Goal: Task Accomplishment & Management: Manage account settings

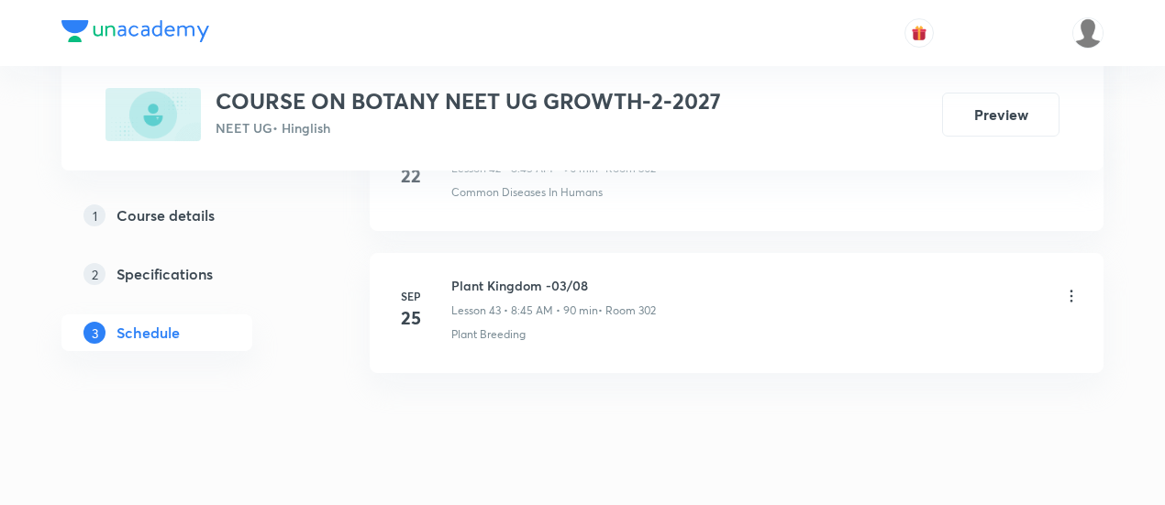
scroll to position [7049, 0]
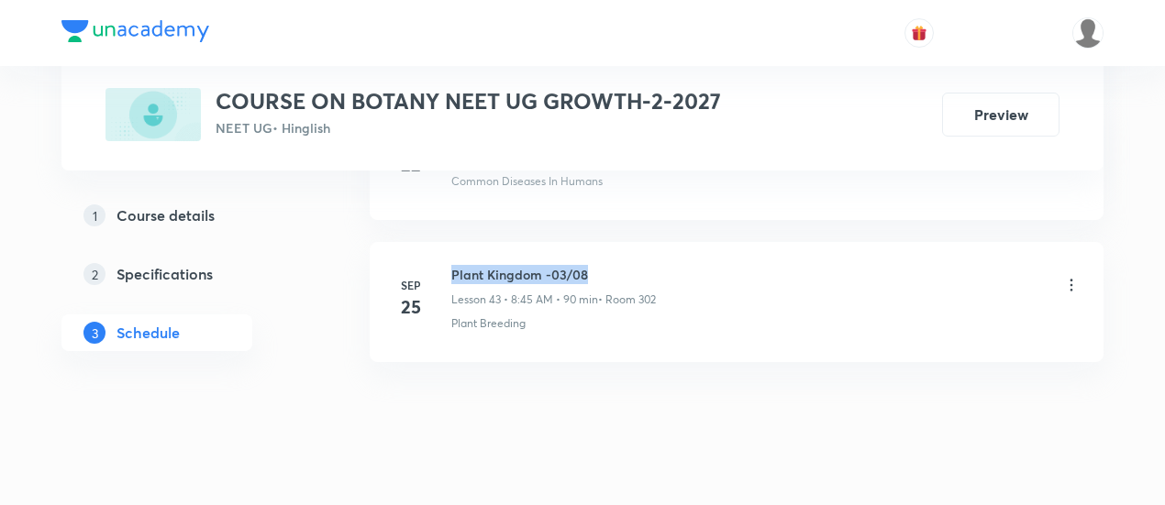
drag, startPoint x: 452, startPoint y: 243, endPoint x: 618, endPoint y: 241, distance: 166.0
click at [618, 265] on h6 "Plant Kingdom -03/08" at bounding box center [553, 274] width 205 height 19
copy h6 "Plant Kingdom -03/08"
click at [640, 265] on h6 "Plant Kingdom -03/08" at bounding box center [553, 274] width 205 height 19
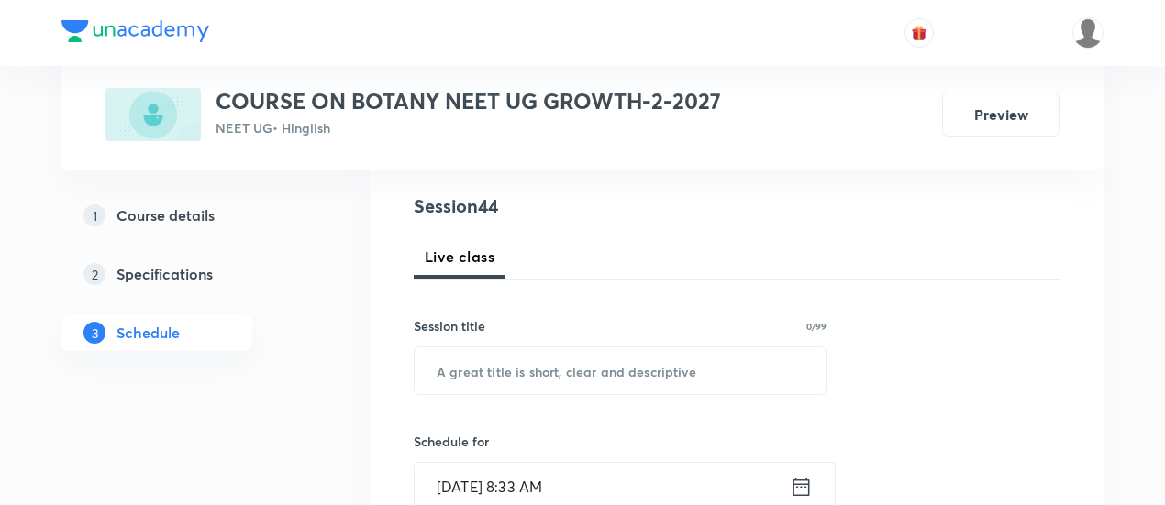
scroll to position [266, 0]
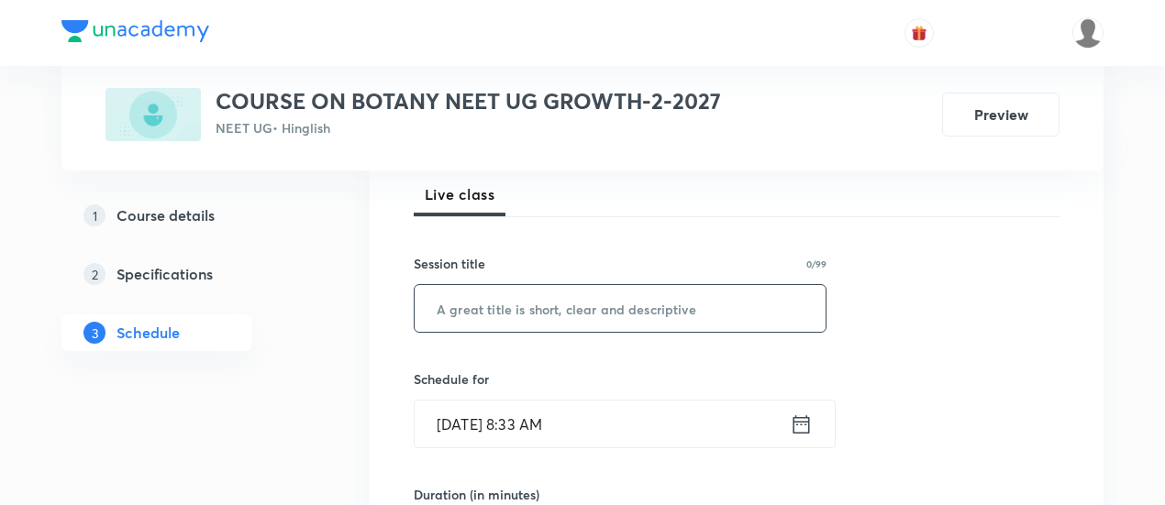
click at [588, 313] on input "text" at bounding box center [620, 308] width 411 height 47
paste input "Plant Kingdom -03/08"
click at [562, 304] on input "Plant Kingdom -03/08" at bounding box center [620, 308] width 411 height 47
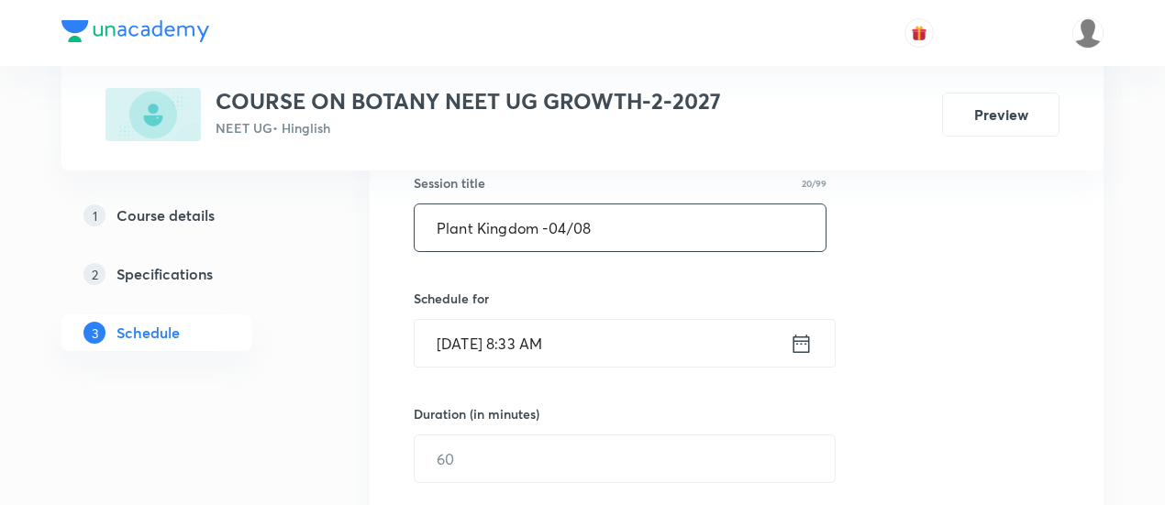
scroll to position [351, 0]
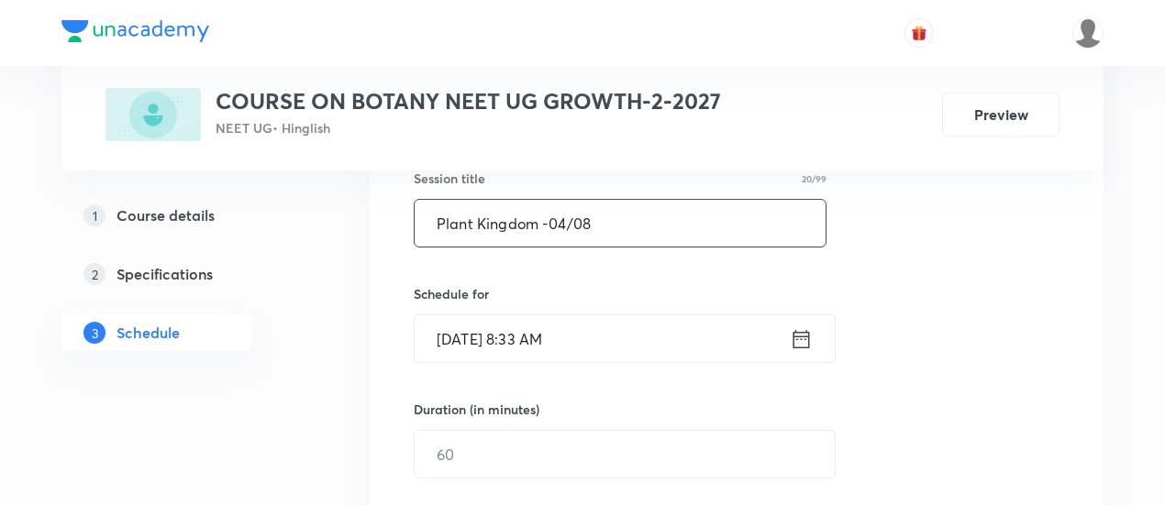
type input "Plant Kingdom -04/08"
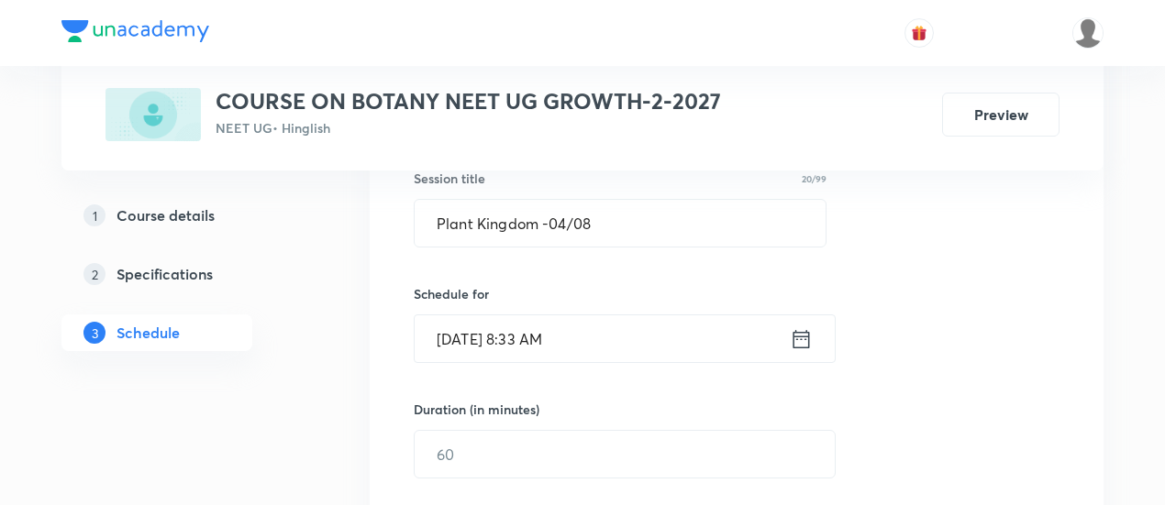
click at [799, 336] on icon at bounding box center [801, 340] width 23 height 26
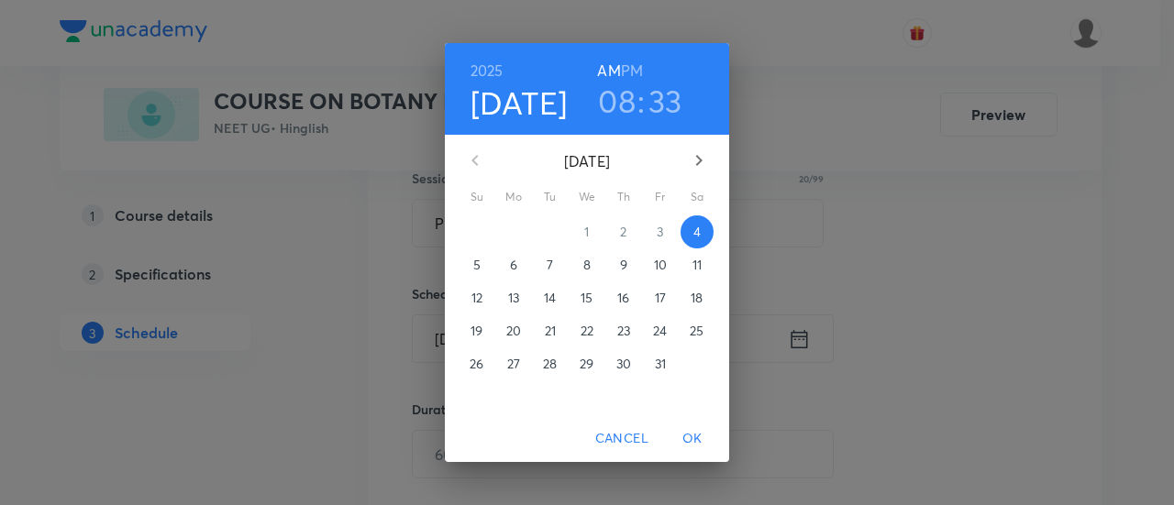
click at [618, 100] on h3 "08" at bounding box center [617, 101] width 38 height 39
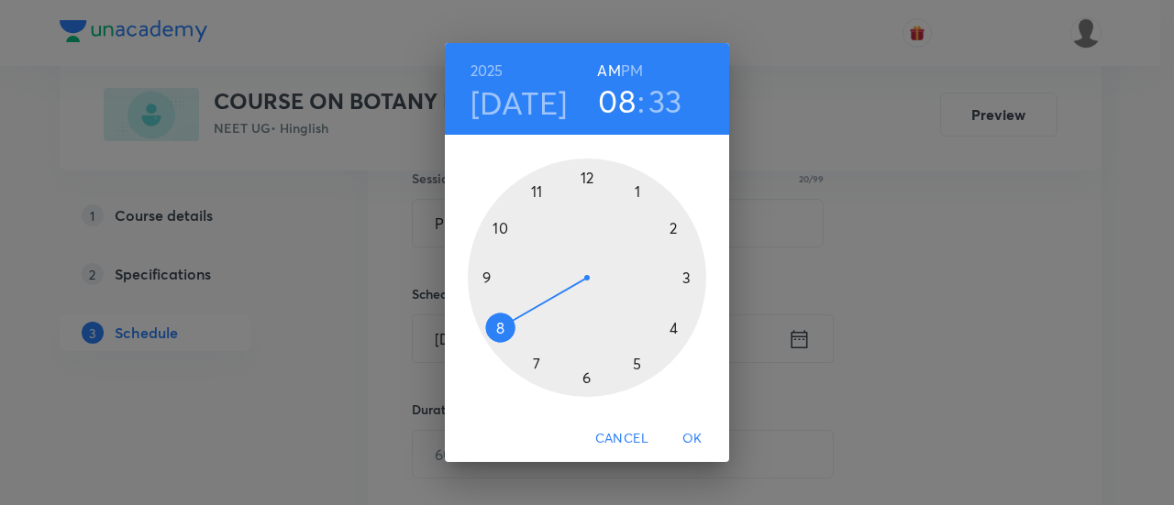
click at [501, 330] on div at bounding box center [587, 278] width 238 height 238
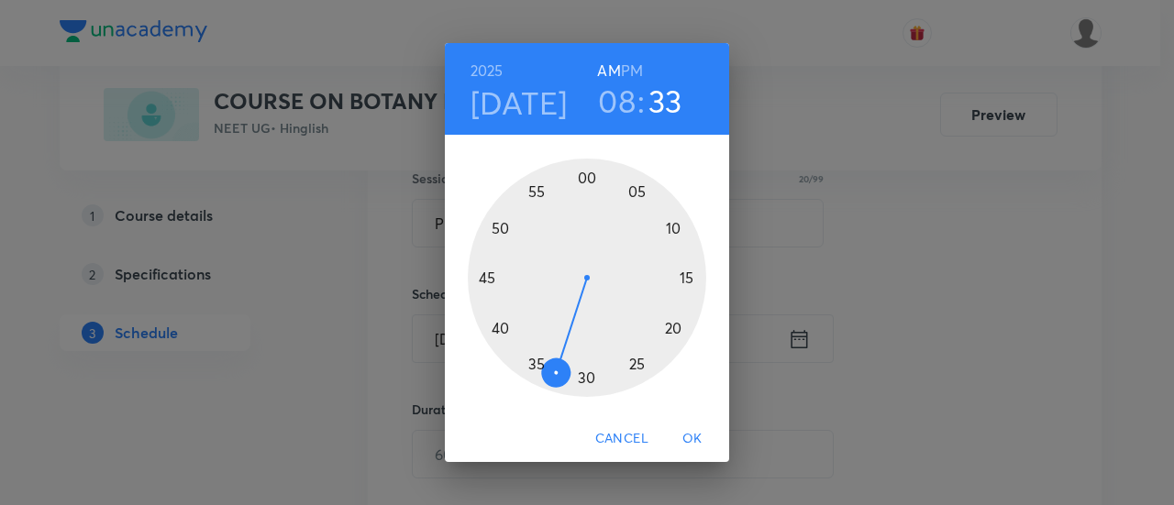
click at [488, 276] on div at bounding box center [587, 278] width 238 height 238
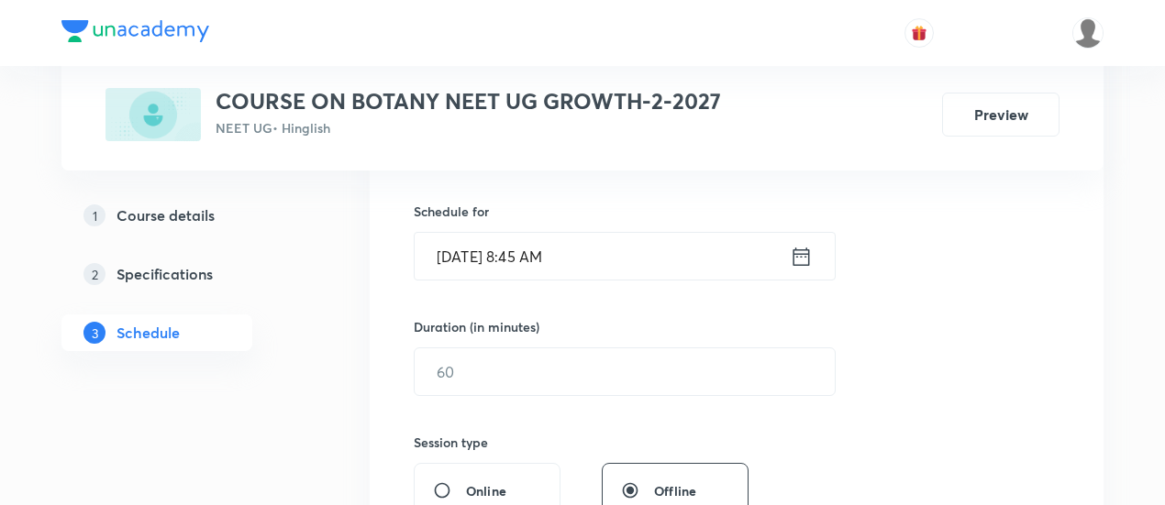
scroll to position [455, 0]
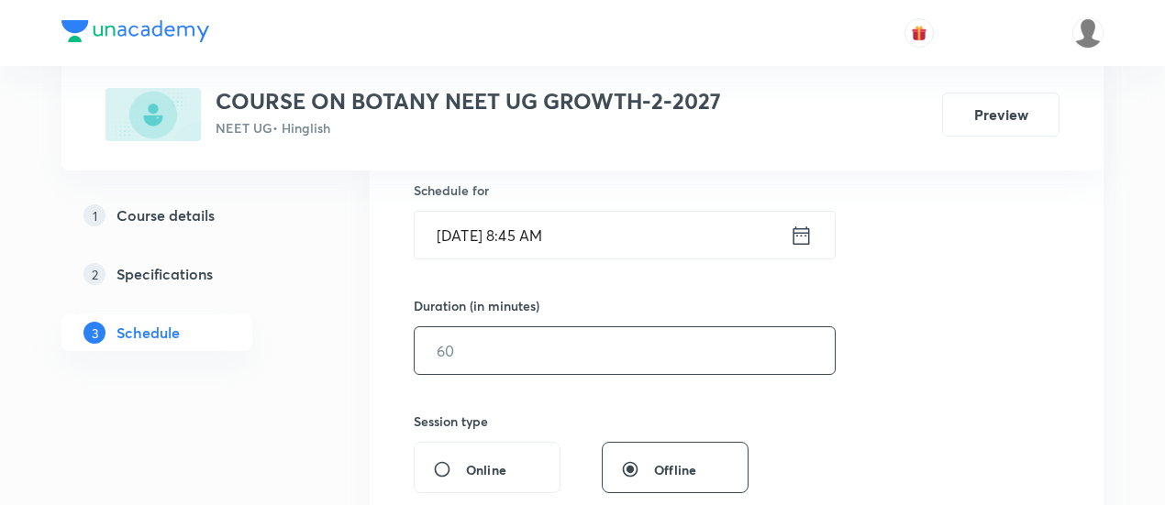
click at [684, 353] on input "text" at bounding box center [625, 350] width 420 height 47
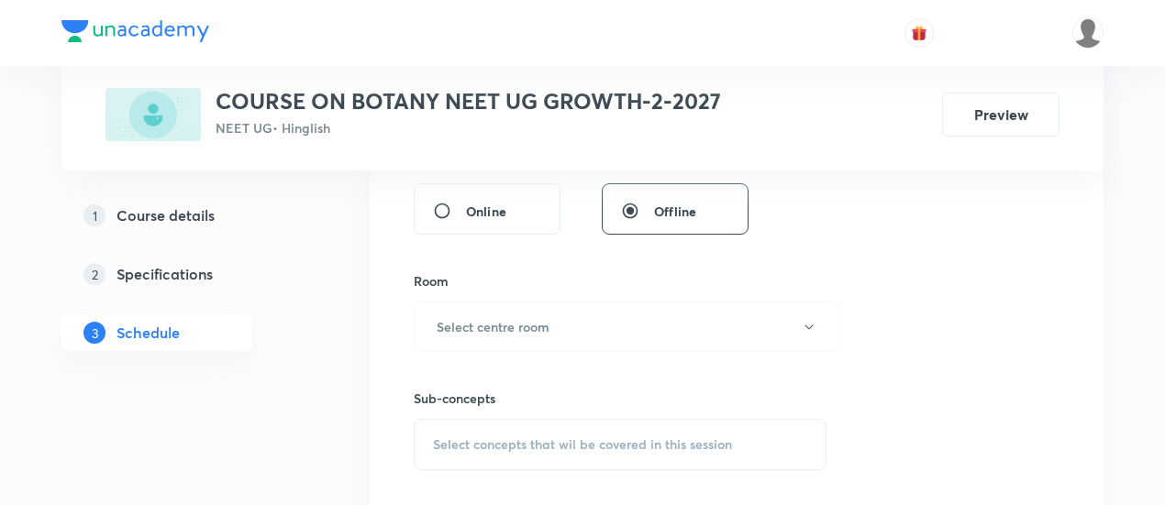
scroll to position [715, 0]
type input "90"
click at [571, 326] on button "Select centre room" at bounding box center [627, 325] width 426 height 50
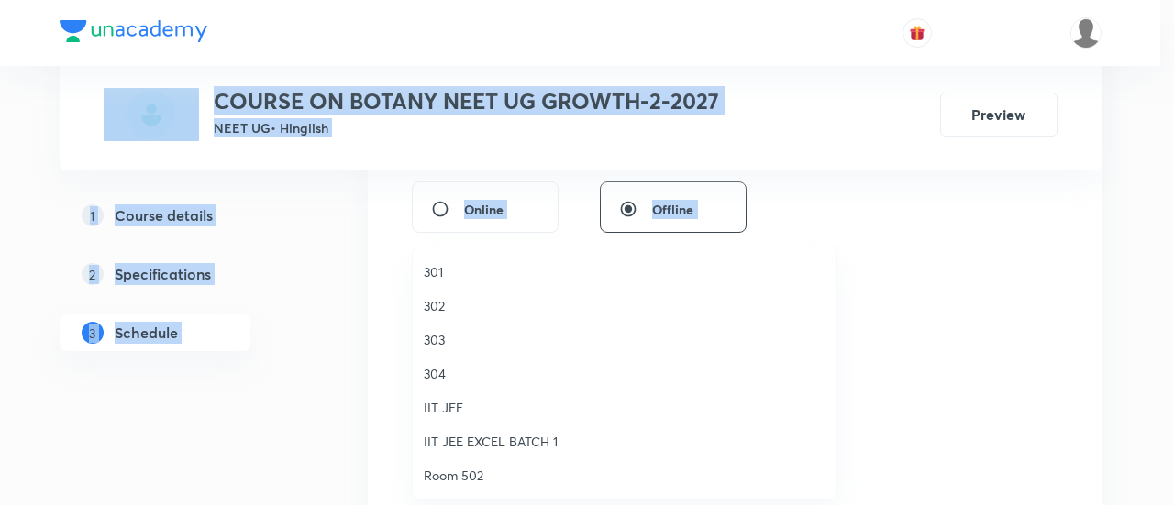
click at [571, 326] on li "303" at bounding box center [625, 340] width 424 height 34
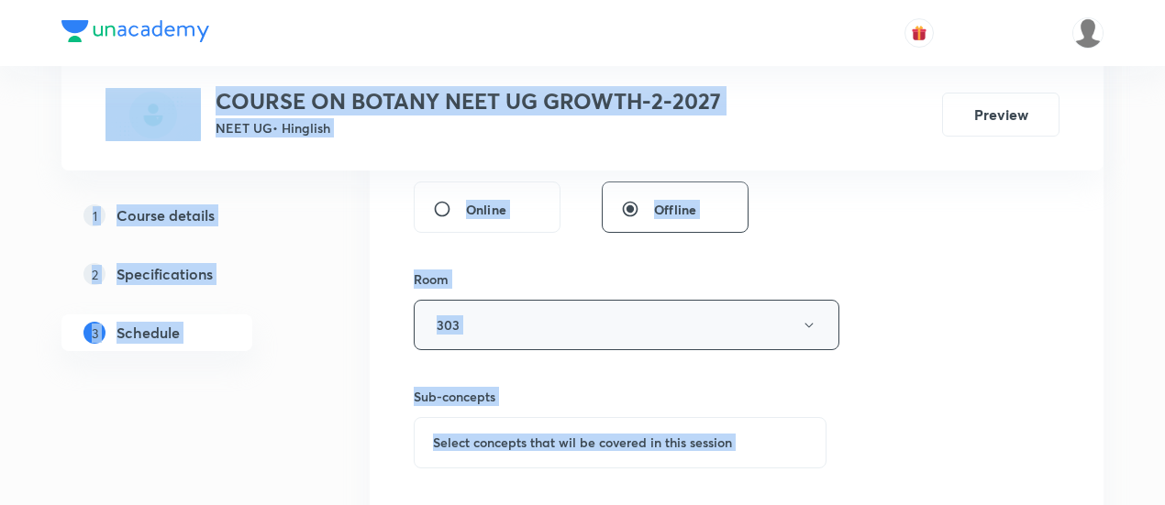
click at [813, 325] on icon "button" at bounding box center [809, 325] width 15 height 15
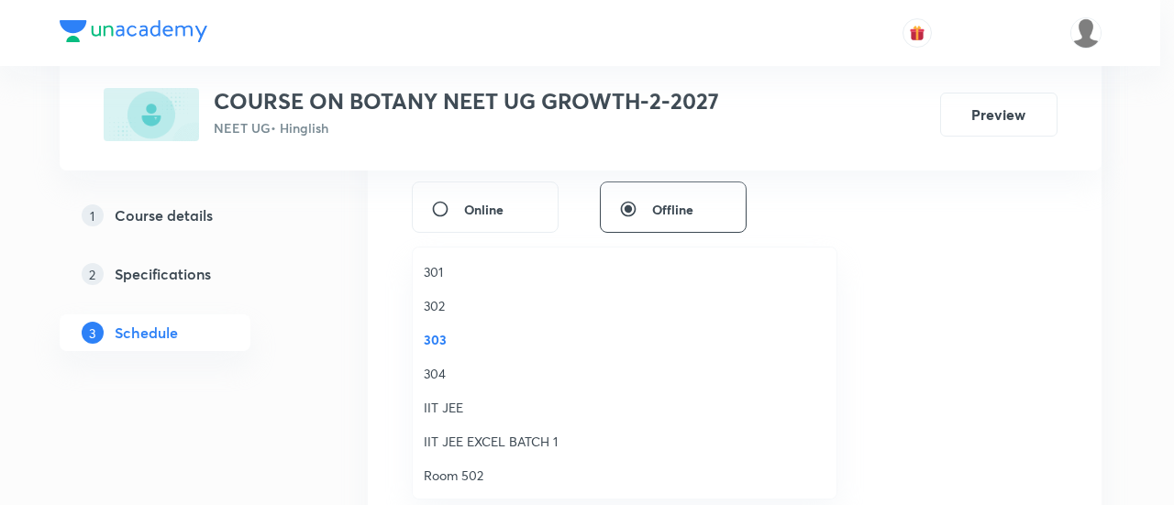
click at [445, 304] on span "302" at bounding box center [625, 305] width 402 height 19
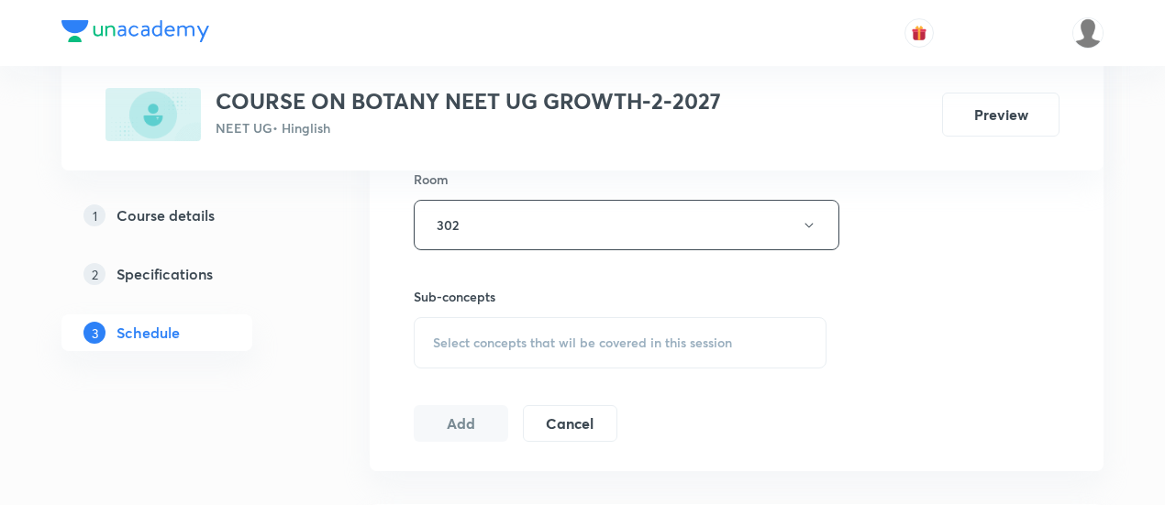
scroll to position [840, 0]
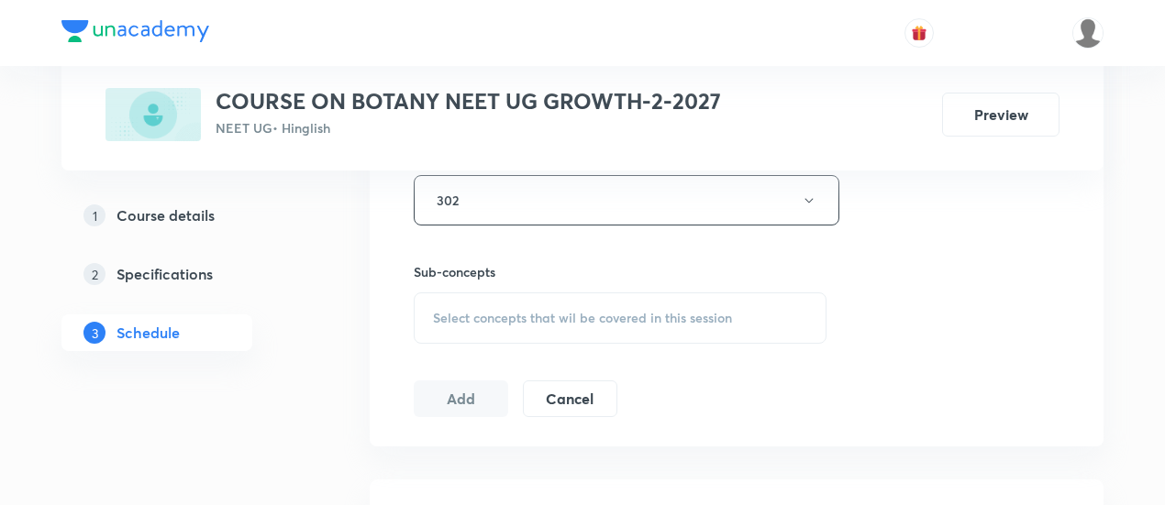
click at [608, 311] on span "Select concepts that wil be covered in this session" at bounding box center [582, 318] width 299 height 15
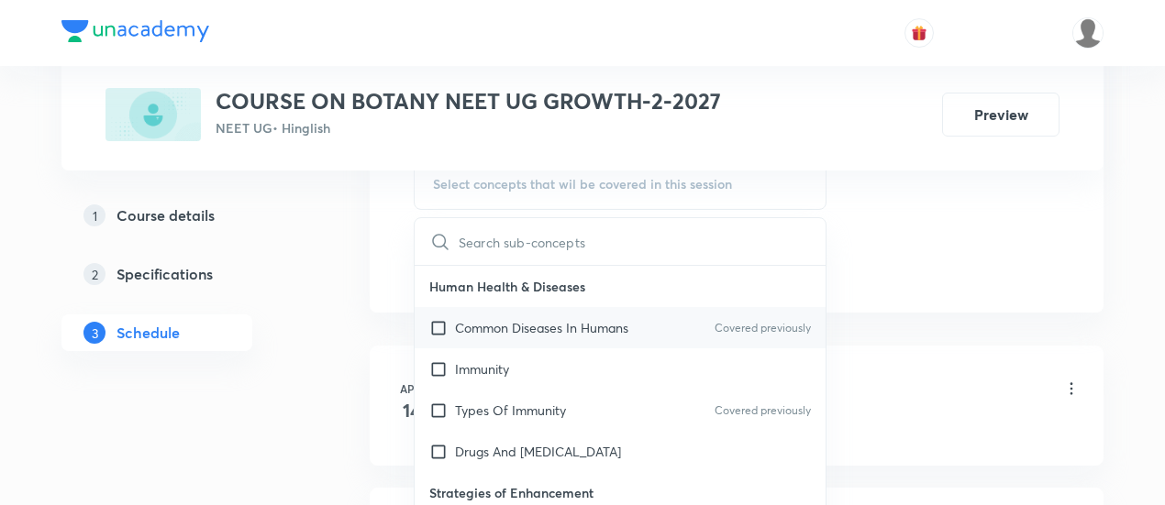
scroll to position [981, 0]
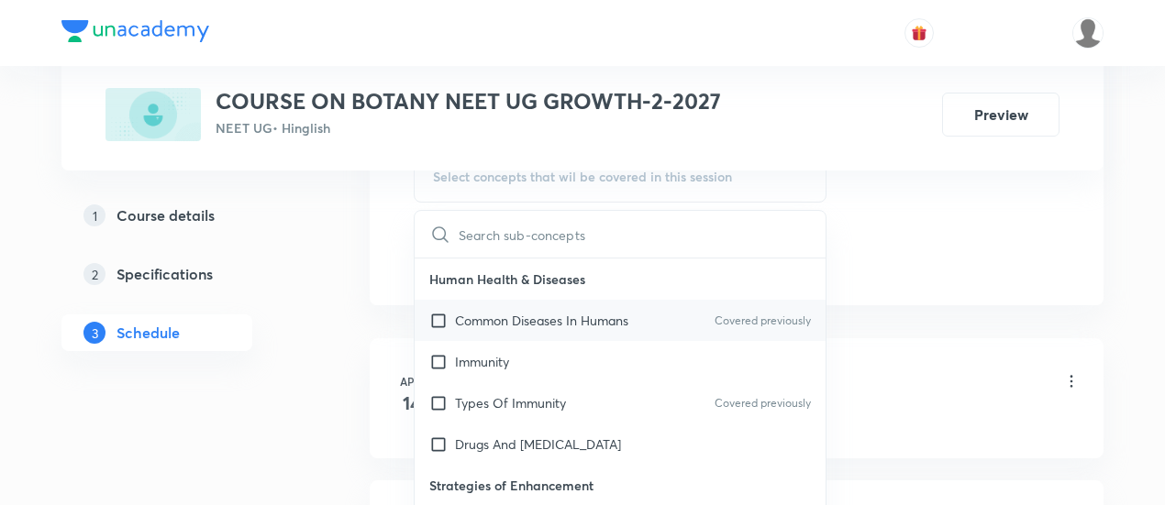
click at [519, 323] on p "Common Diseases In Humans" at bounding box center [541, 320] width 173 height 19
checkbox input "true"
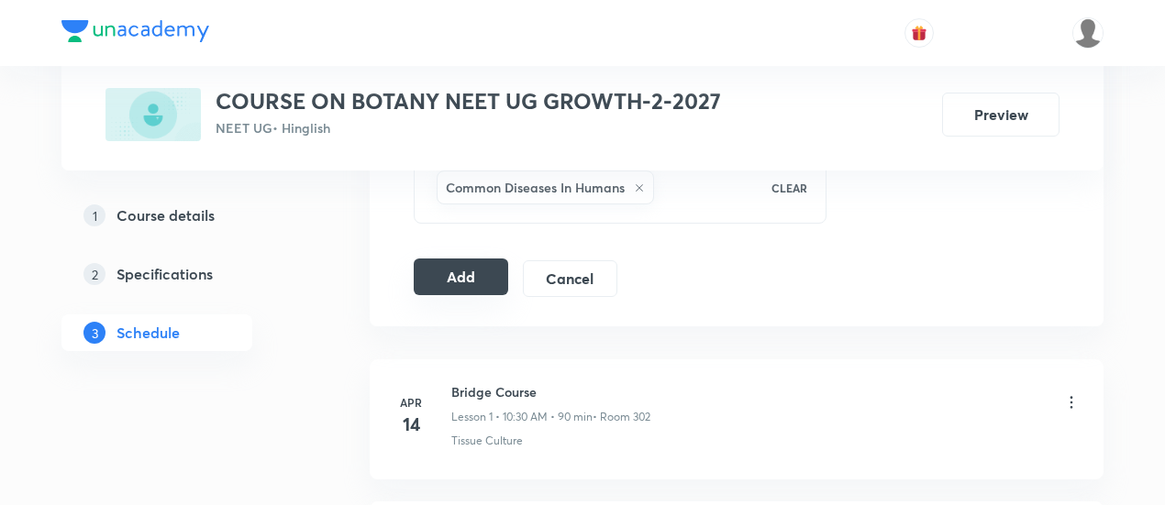
click at [440, 280] on button "Add" at bounding box center [461, 277] width 94 height 37
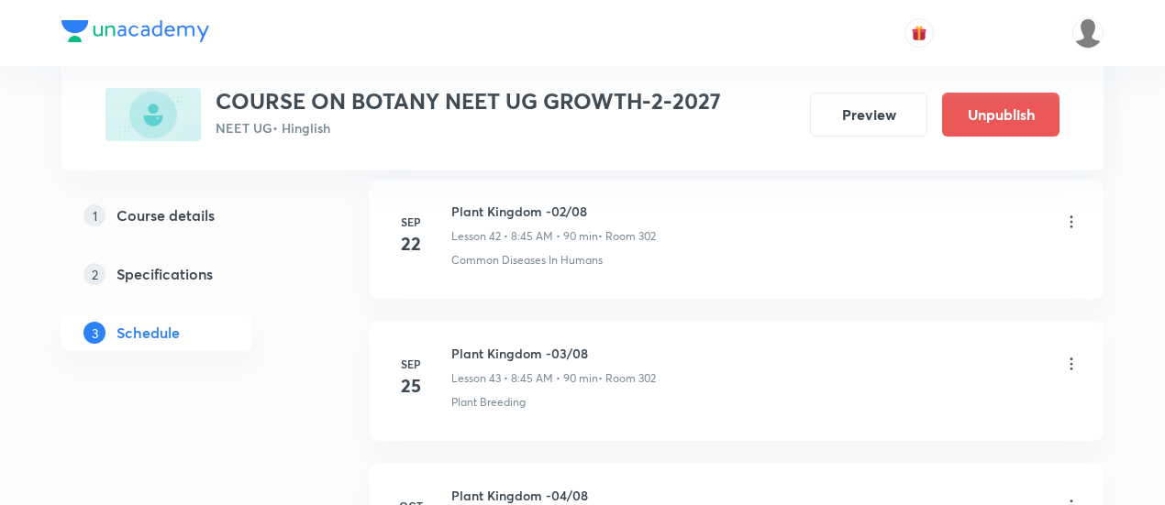
scroll to position [6350, 0]
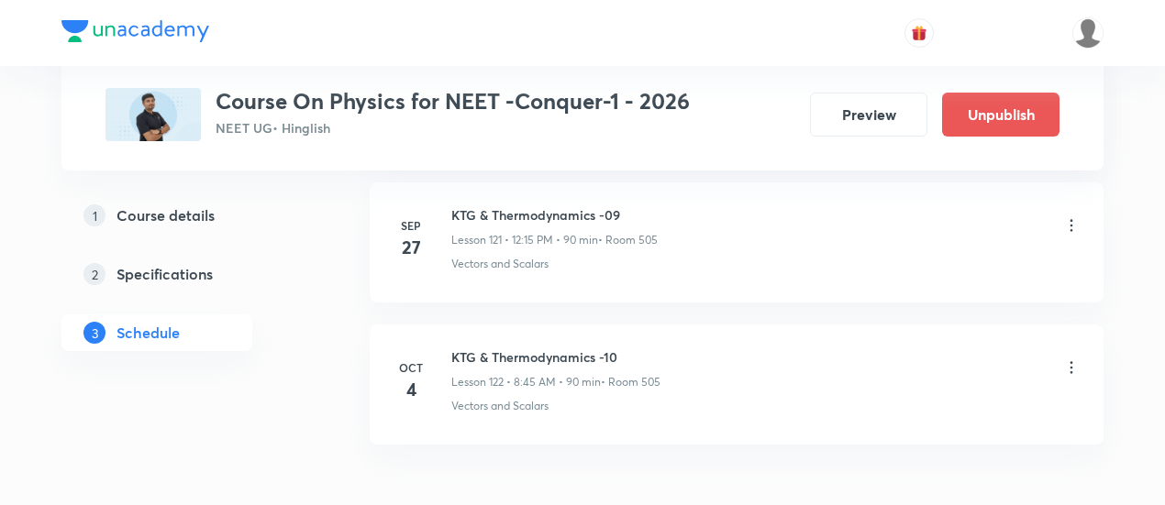
scroll to position [18232, 0]
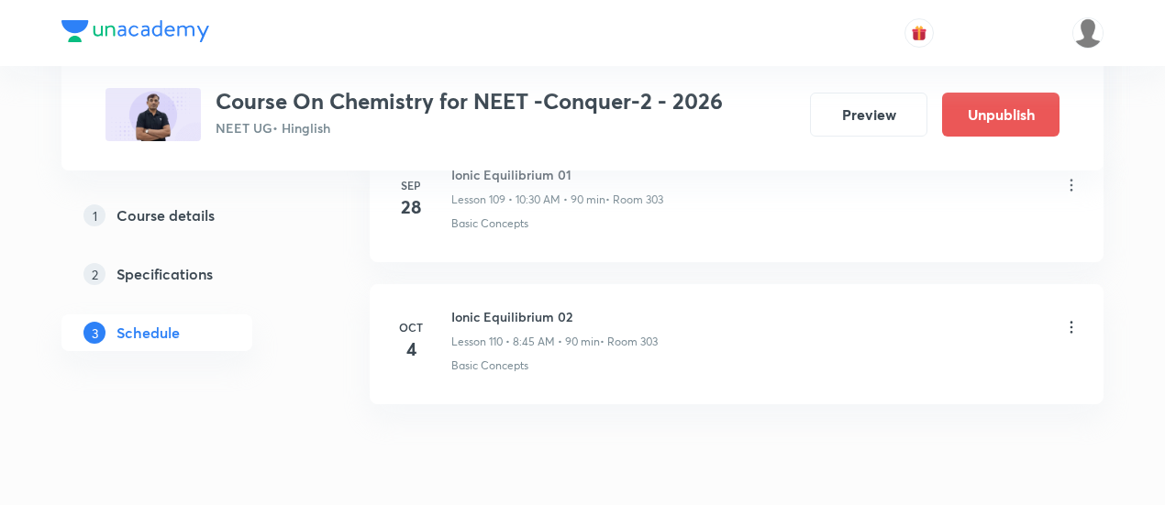
scroll to position [16533, 0]
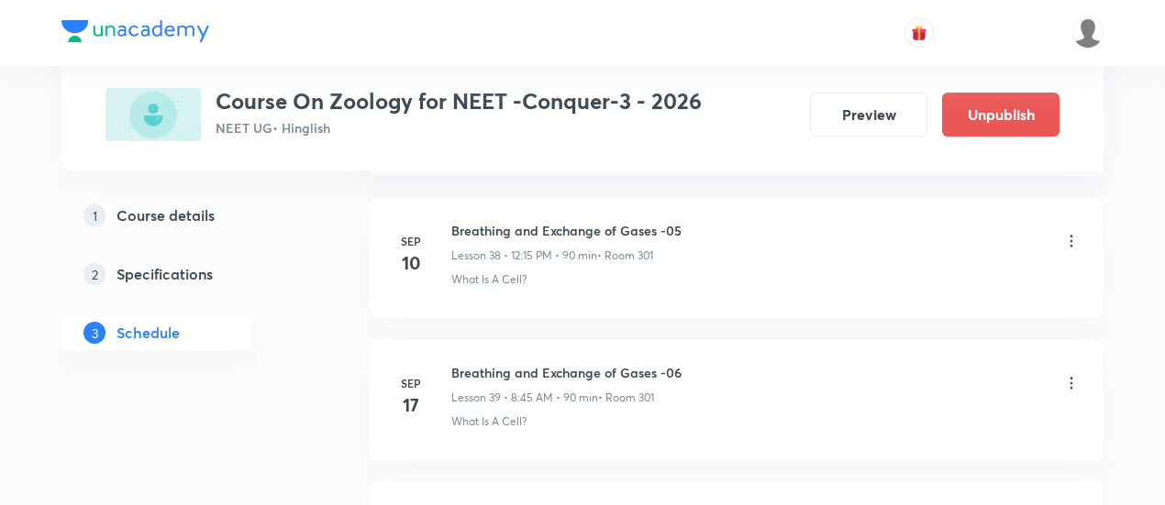
scroll to position [6624, 0]
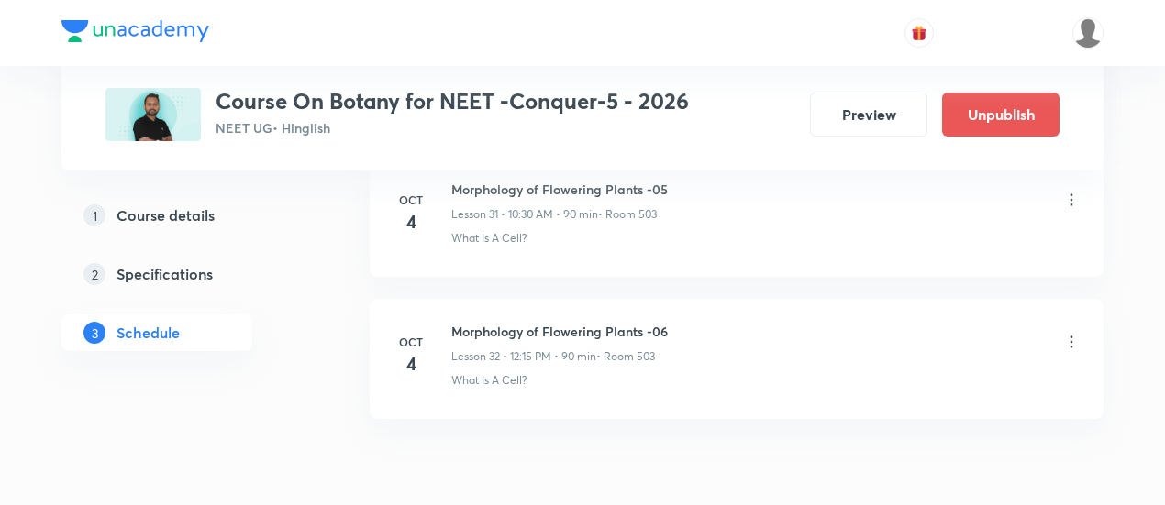
scroll to position [5388, 0]
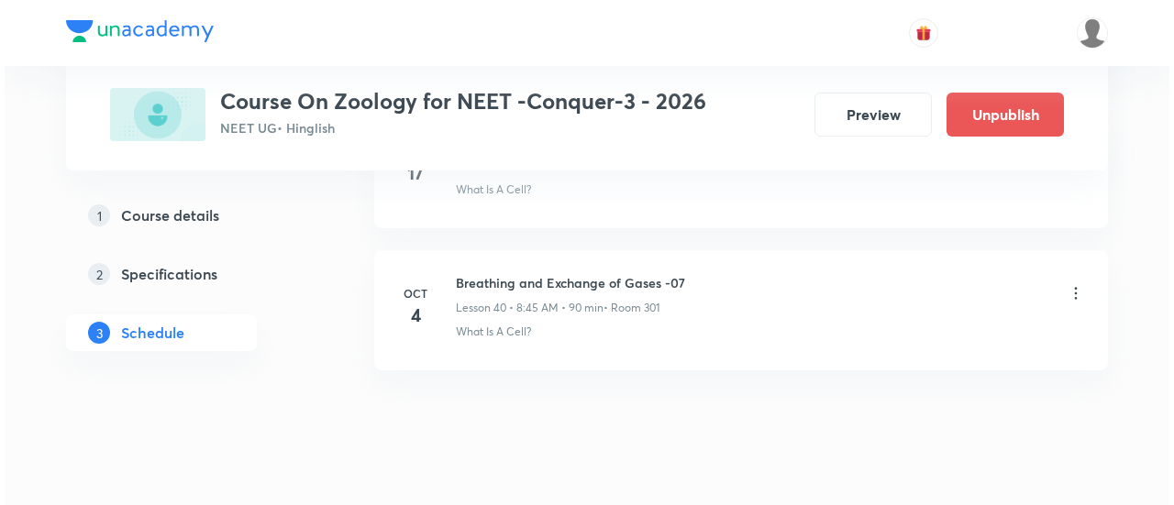
scroll to position [6624, 0]
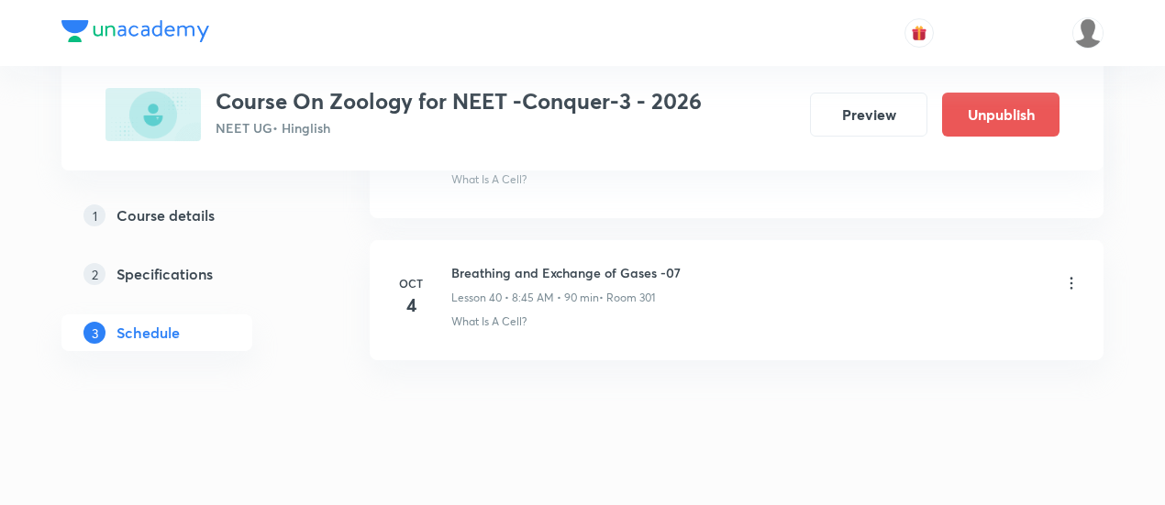
click at [1074, 274] on icon at bounding box center [1071, 283] width 18 height 18
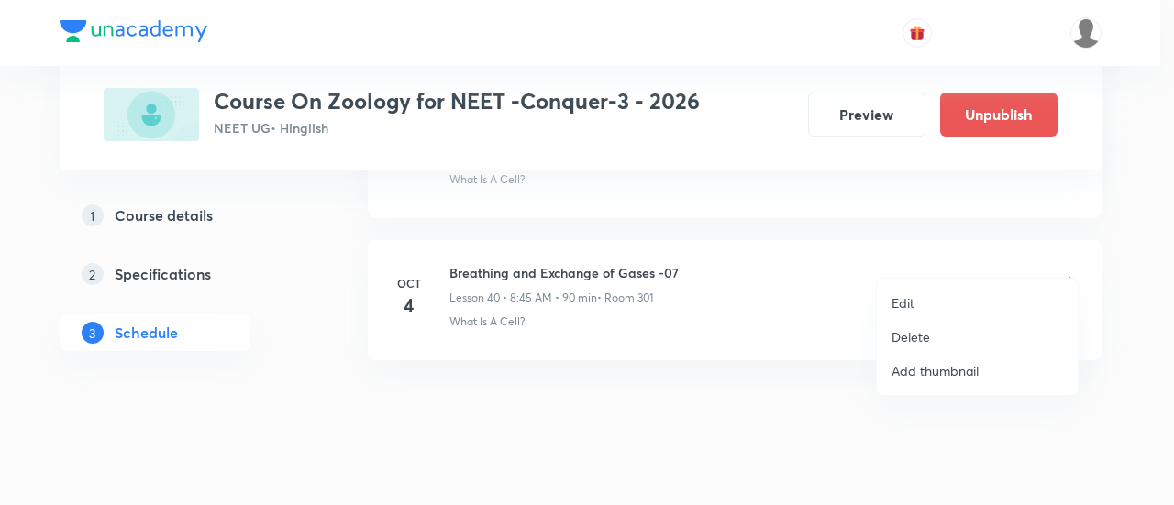
click at [900, 304] on p "Edit" at bounding box center [903, 303] width 23 height 19
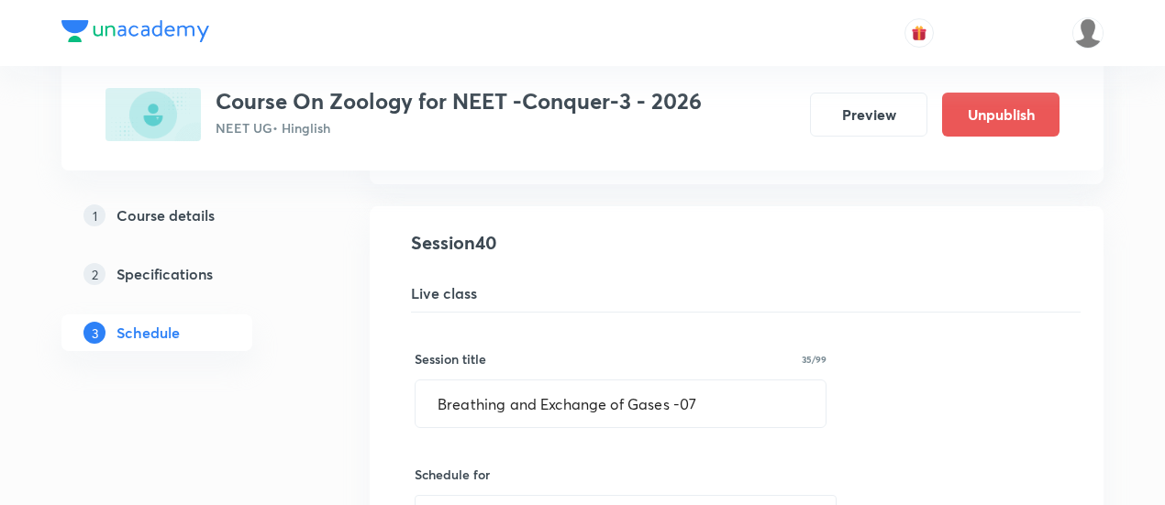
scroll to position [5709, 0]
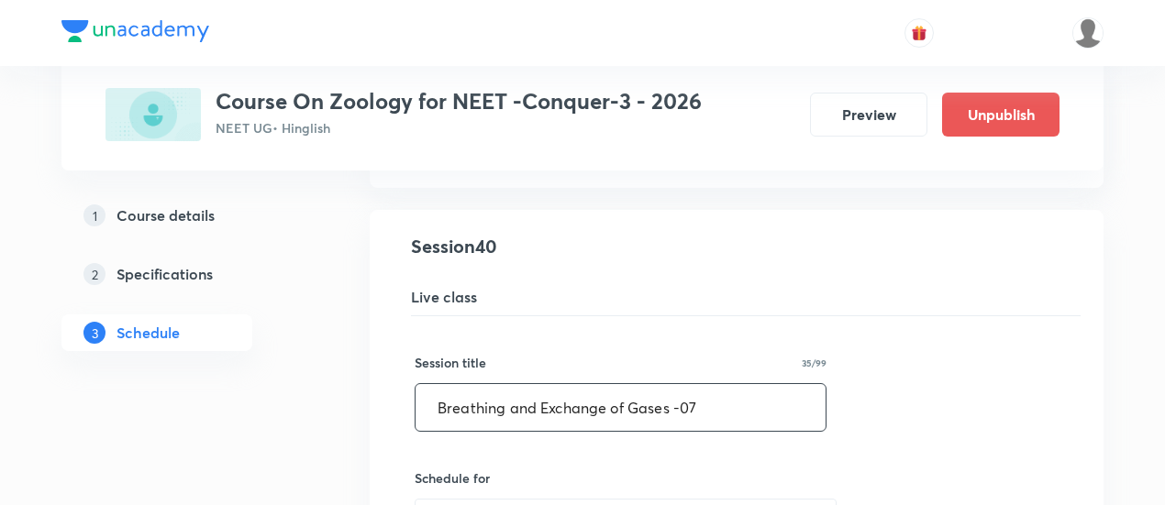
drag, startPoint x: 435, startPoint y: 383, endPoint x: 742, endPoint y: 377, distance: 307.3
click at [742, 384] on input "Breathing and Exchange of Gases -07" at bounding box center [621, 407] width 410 height 47
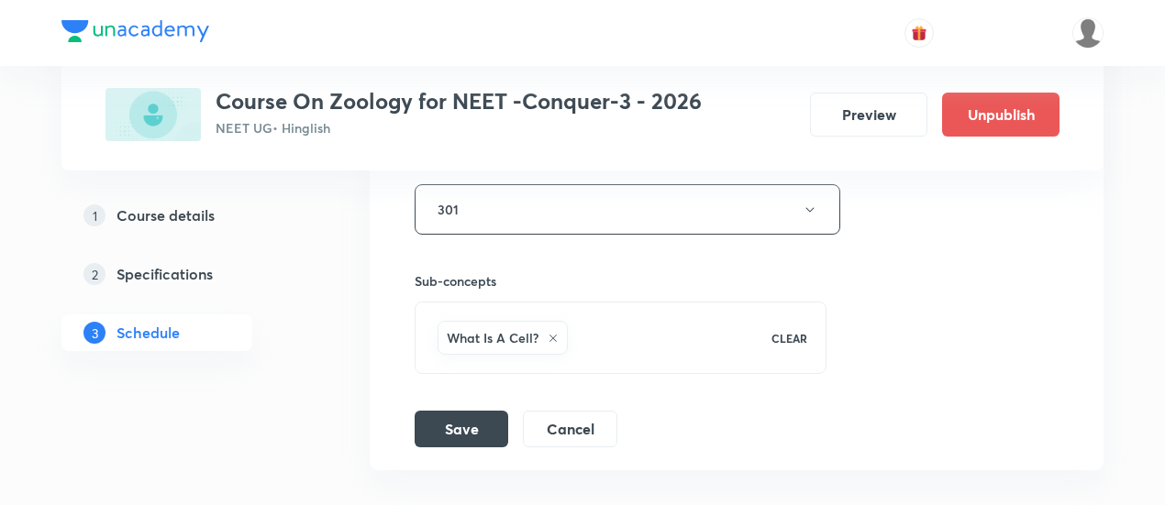
scroll to position [6381, 0]
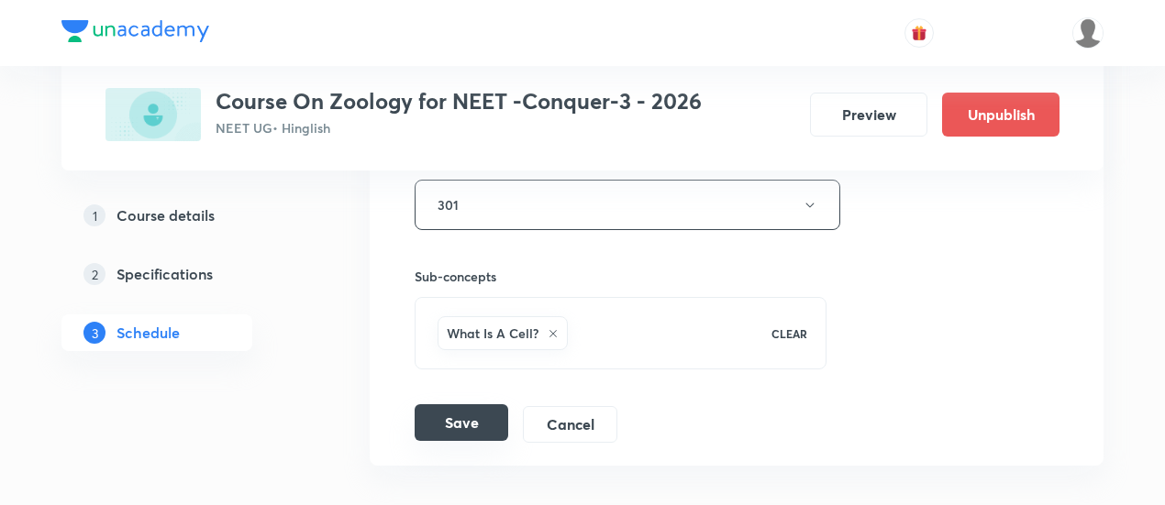
type input "[MEDICAL_DATA] and Circulation -01"
click at [471, 405] on button "Save" at bounding box center [462, 423] width 94 height 37
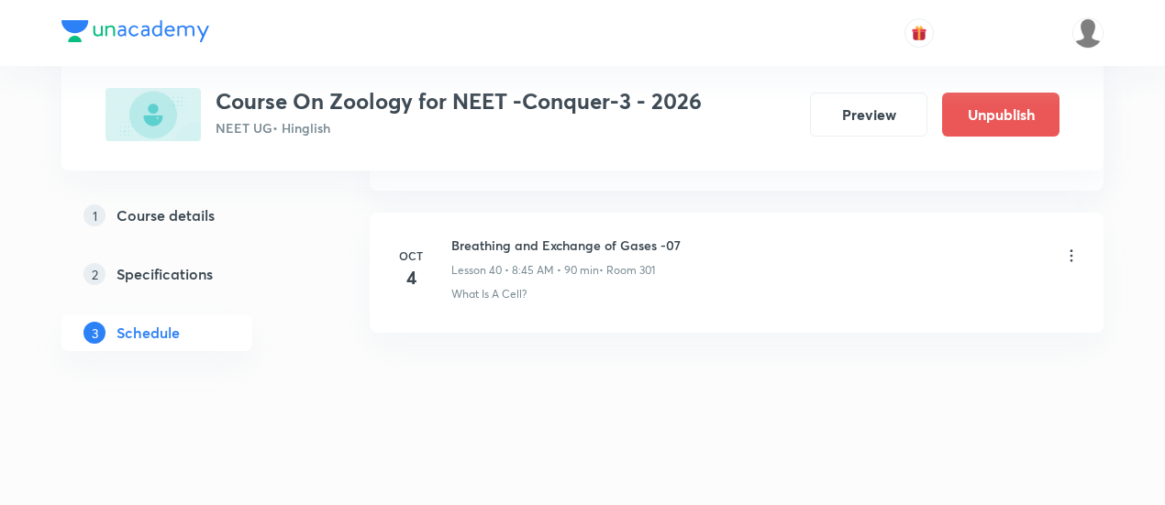
scroll to position [5784, 0]
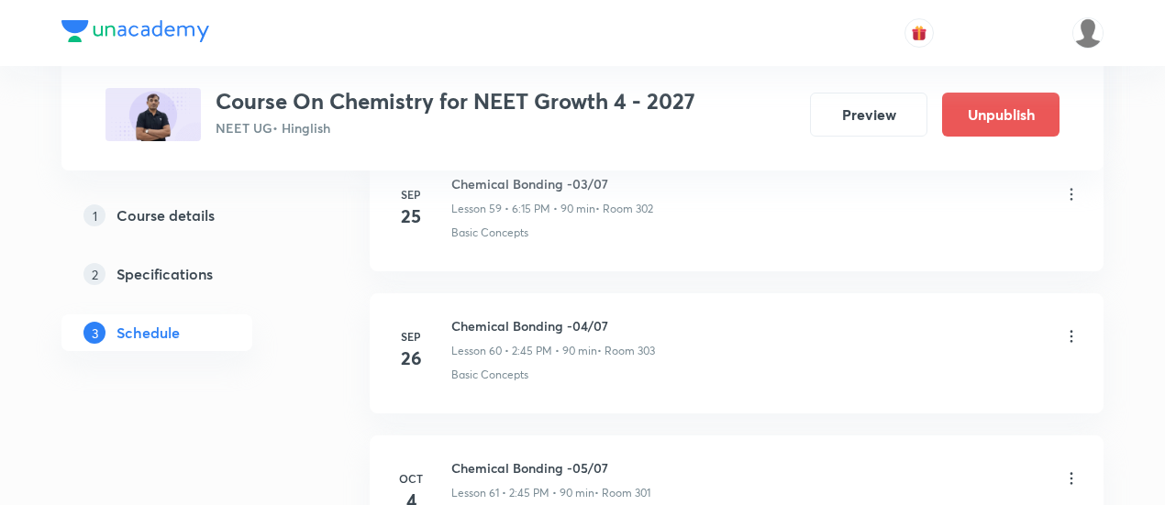
scroll to position [9597, 0]
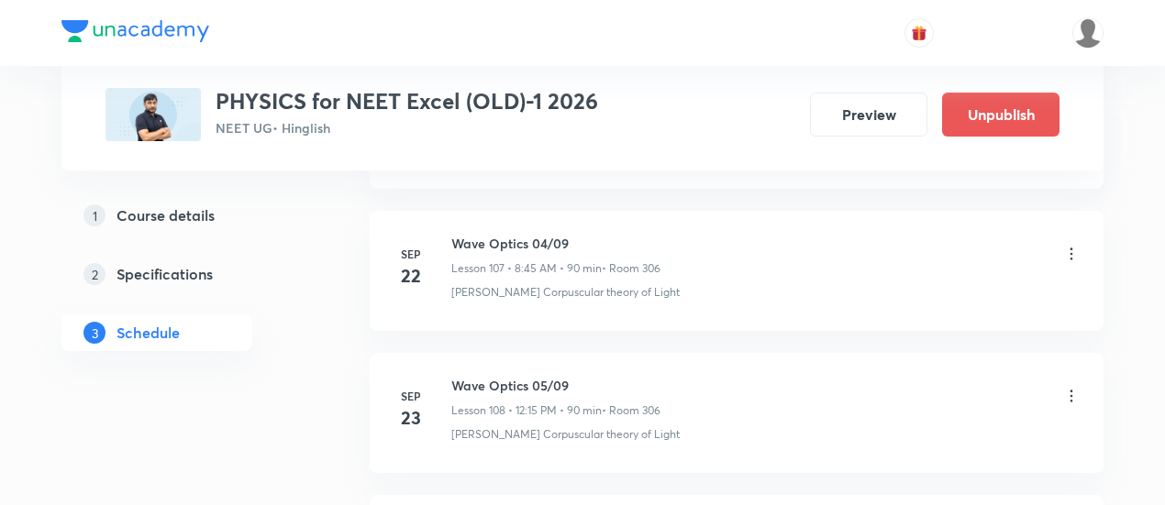
scroll to position [16676, 0]
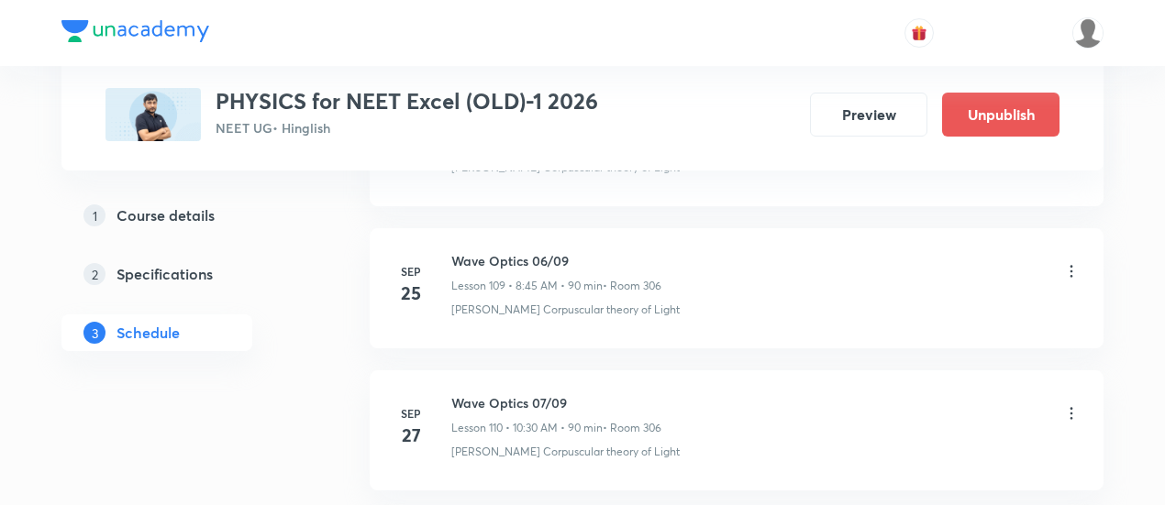
scroll to position [16676, 0]
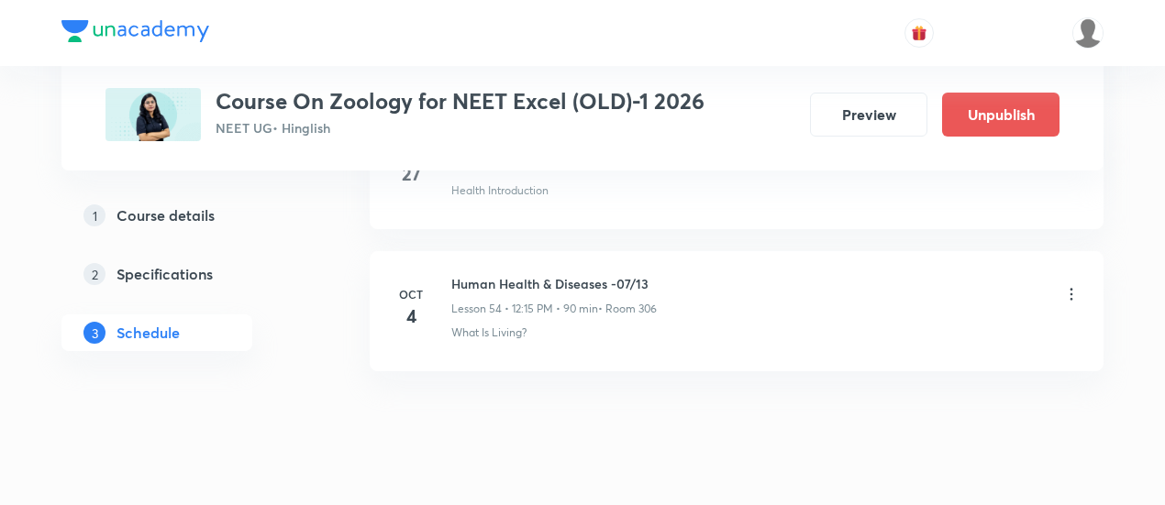
scroll to position [8606, 0]
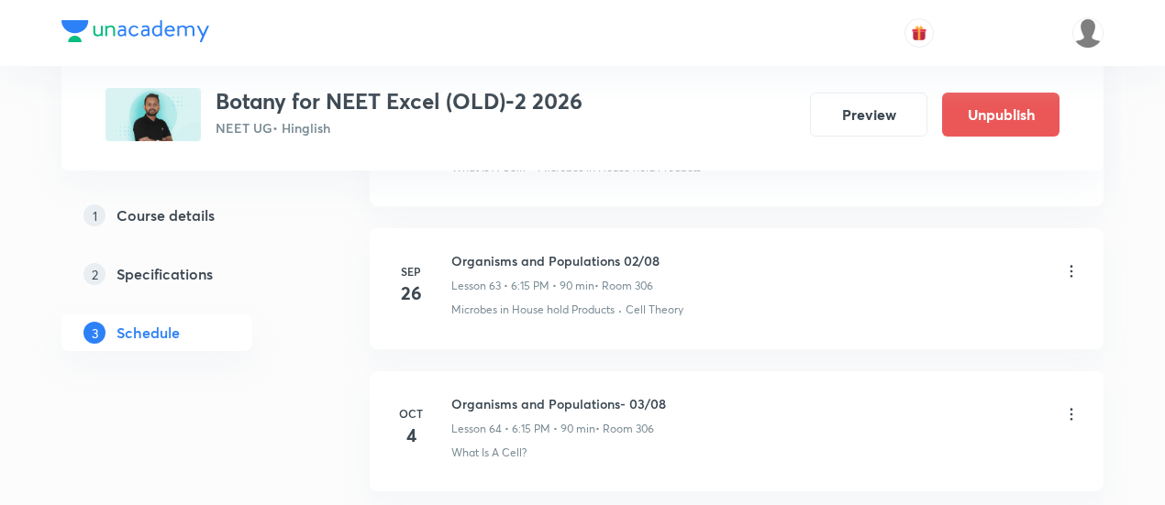
scroll to position [10022, 0]
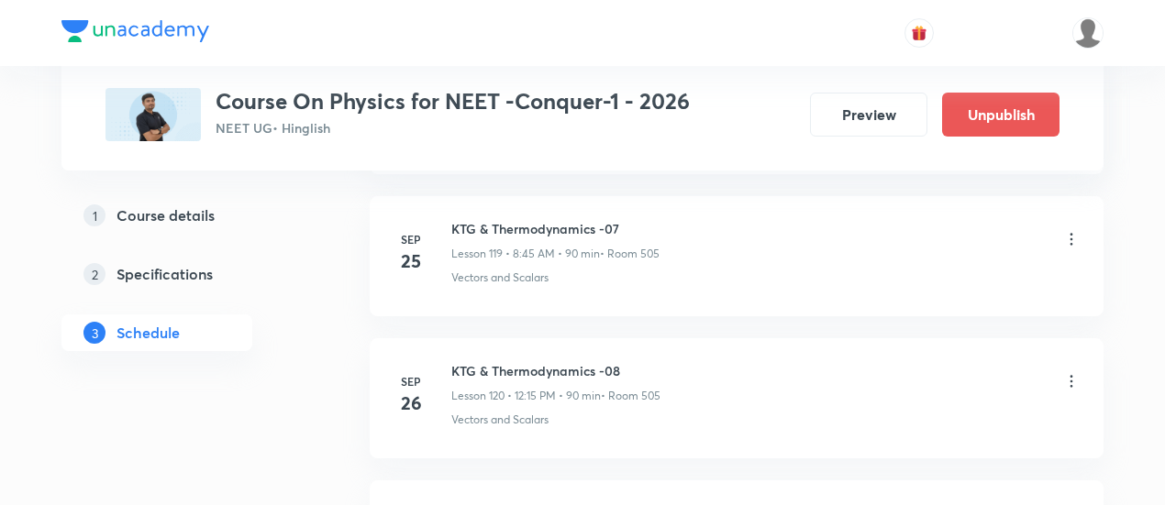
scroll to position [18232, 0]
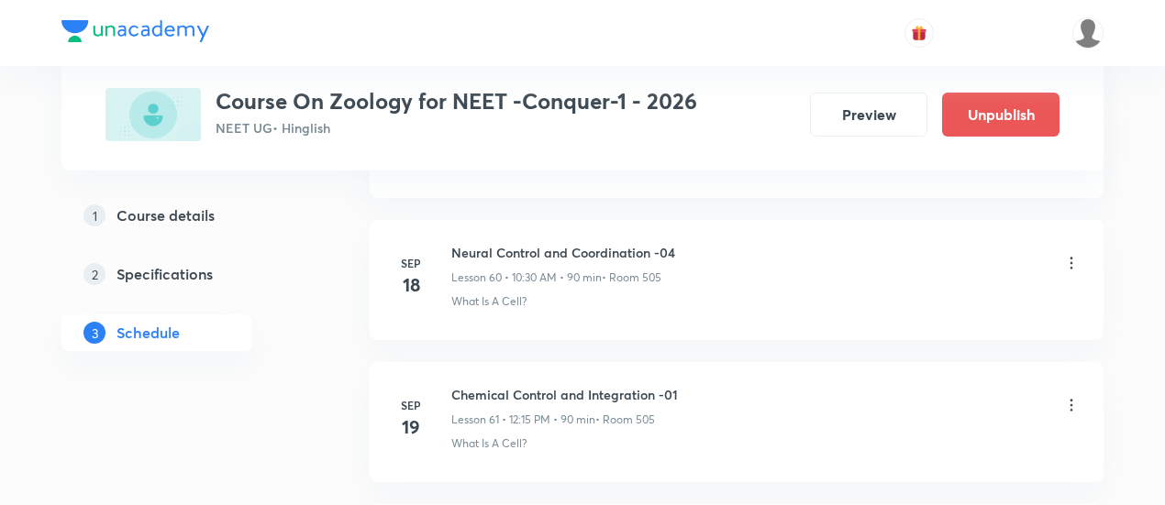
scroll to position [9738, 0]
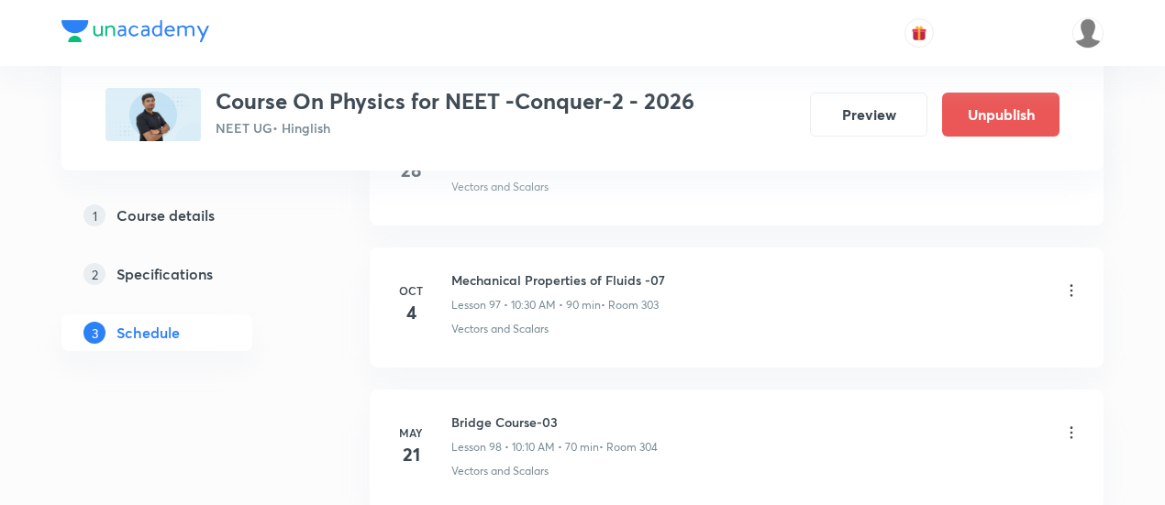
scroll to position [14709, 0]
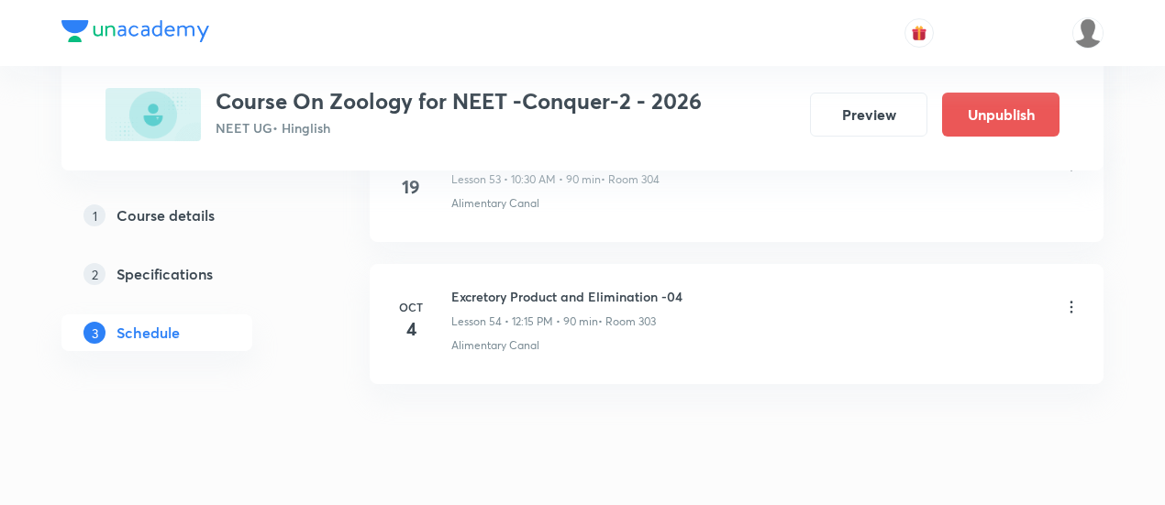
scroll to position [8606, 0]
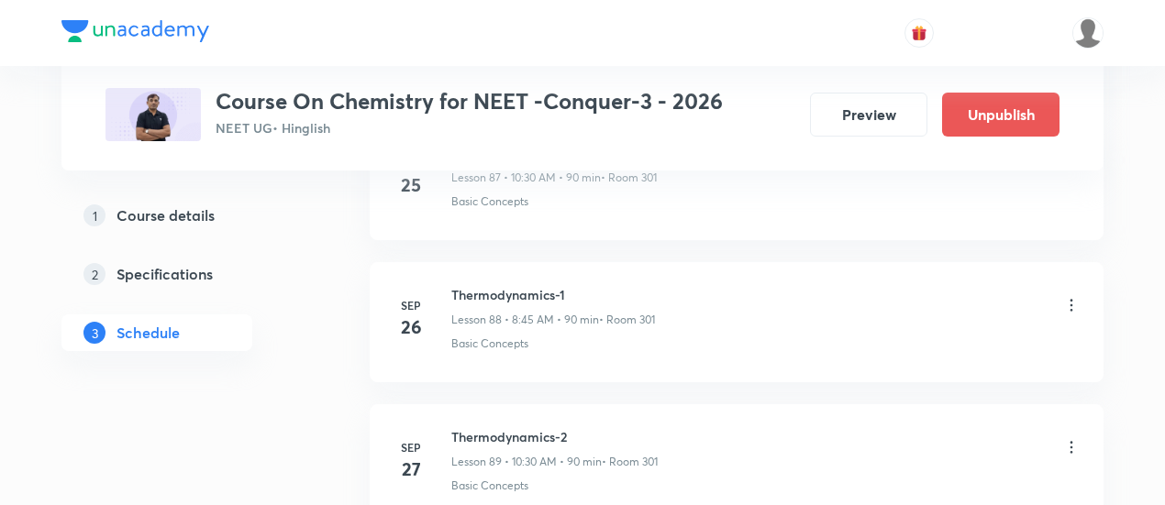
scroll to position [13844, 0]
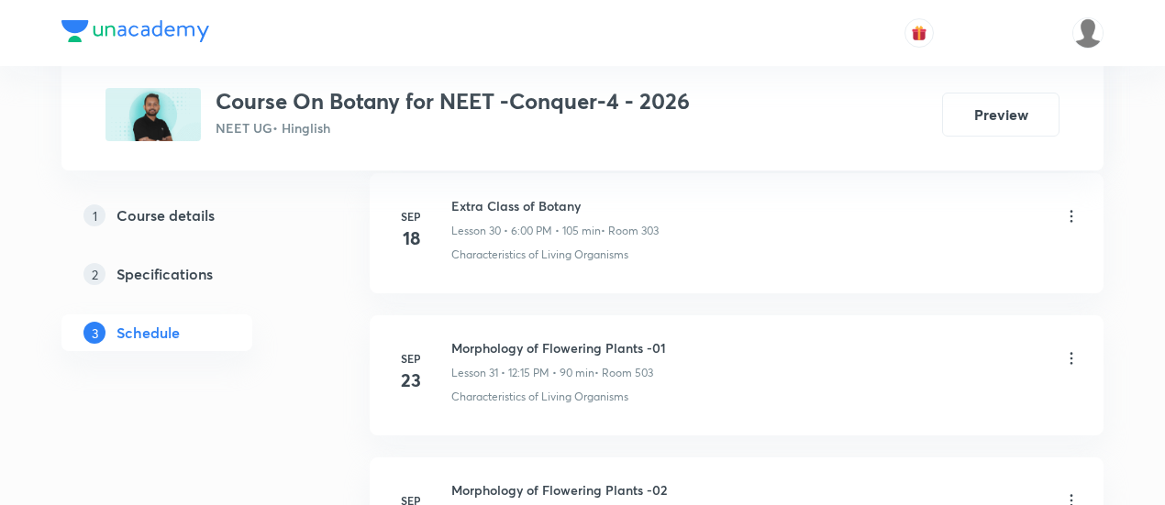
scroll to position [5634, 0]
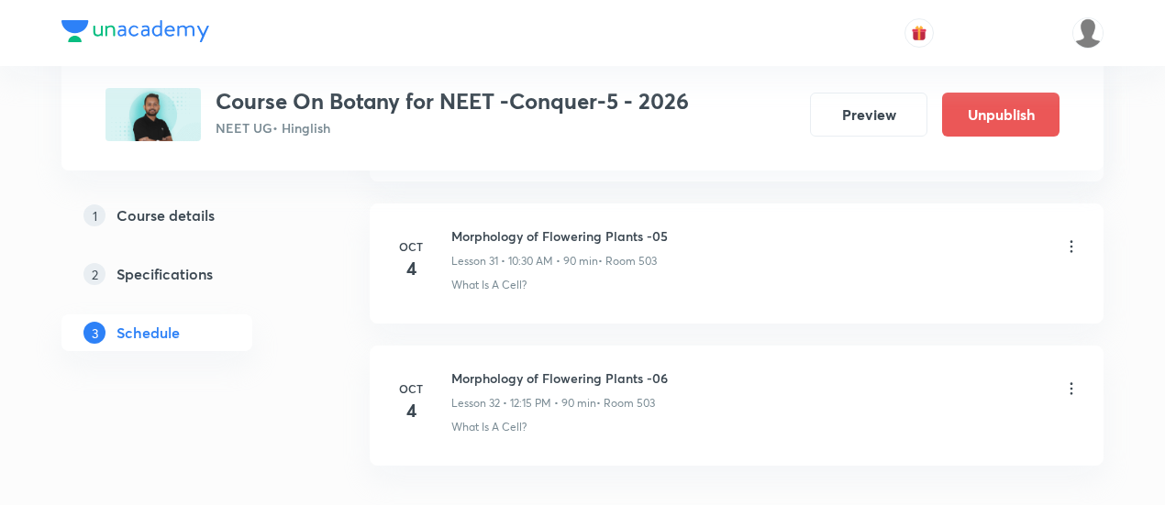
scroll to position [5379, 0]
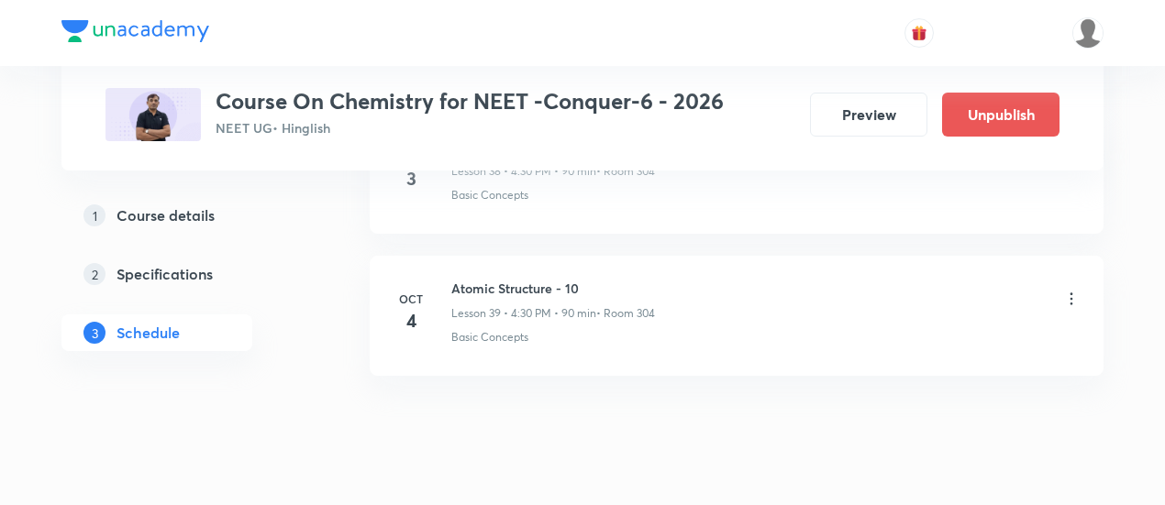
scroll to position [6483, 0]
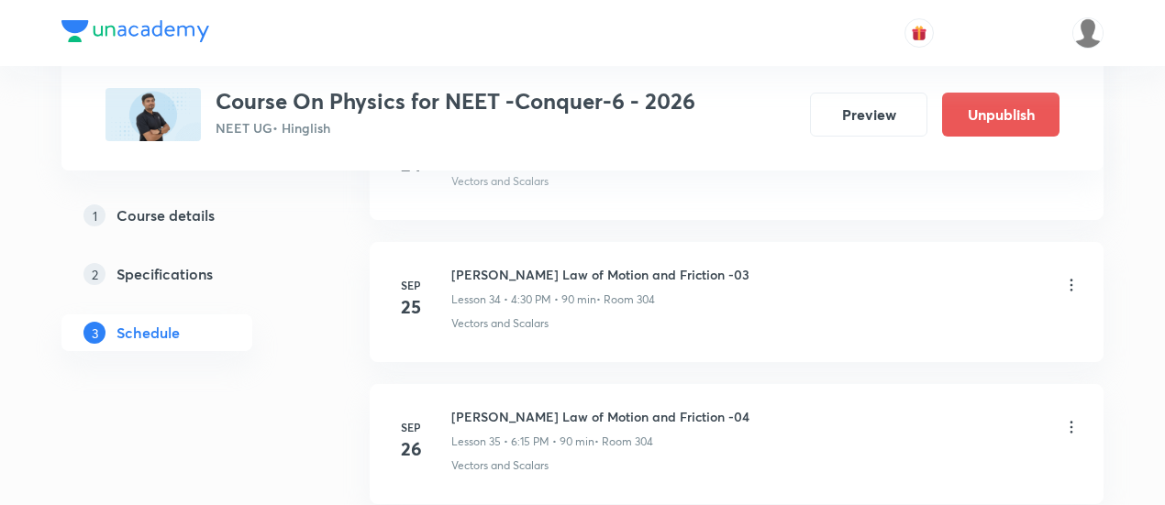
scroll to position [6483, 0]
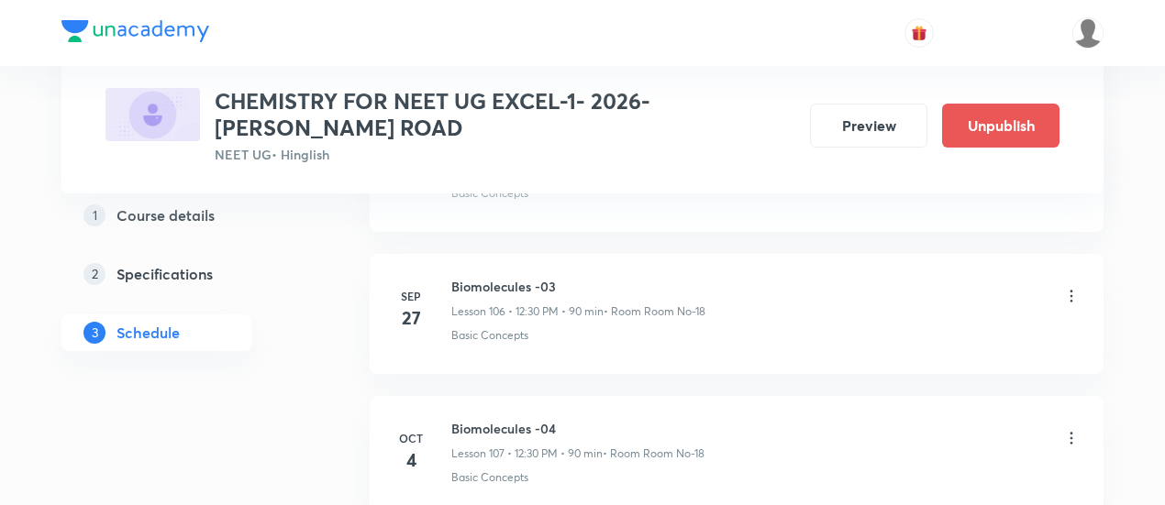
scroll to position [16131, 0]
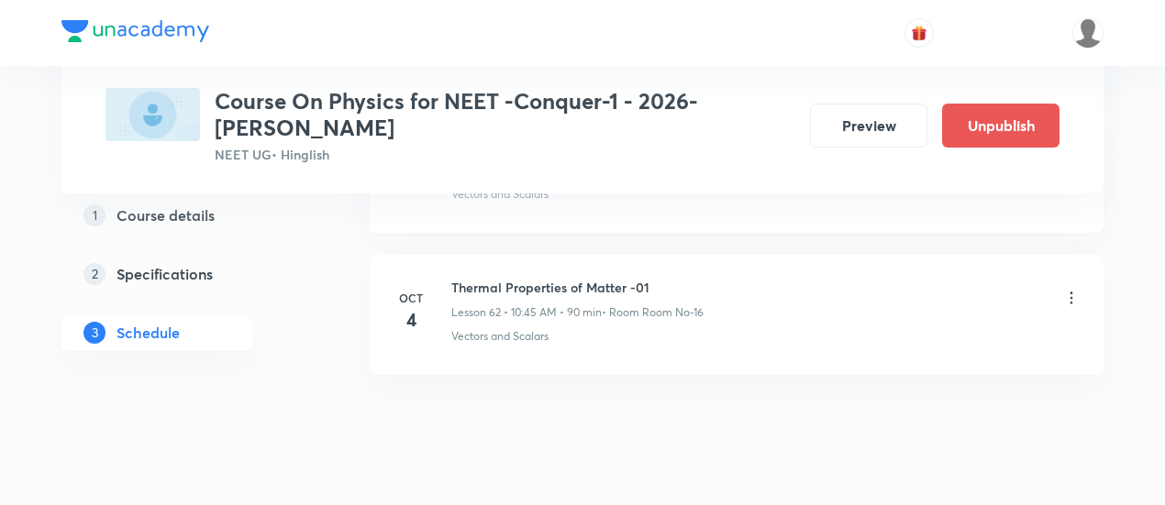
scroll to position [9764, 0]
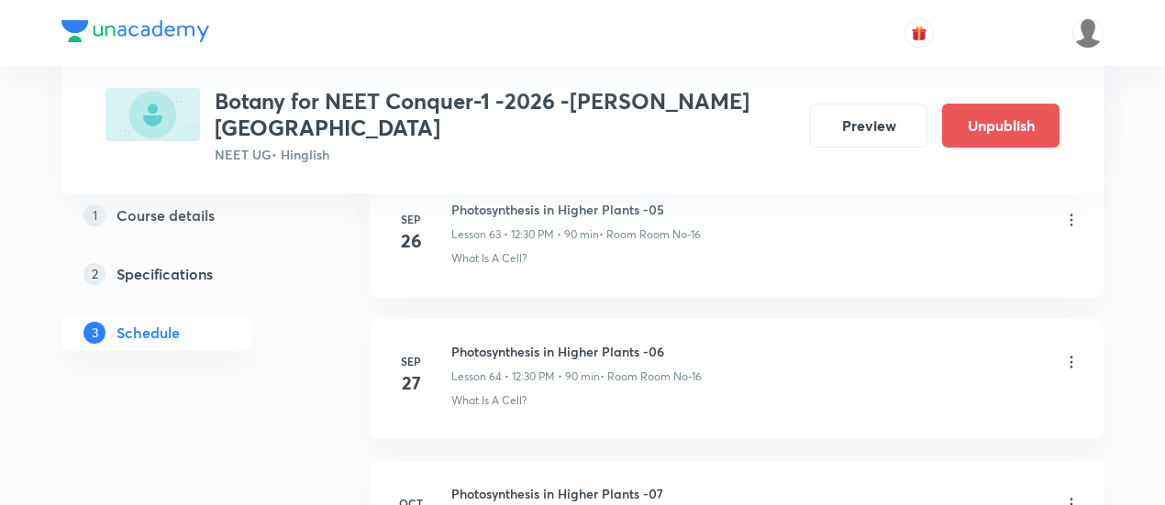
scroll to position [10164, 0]
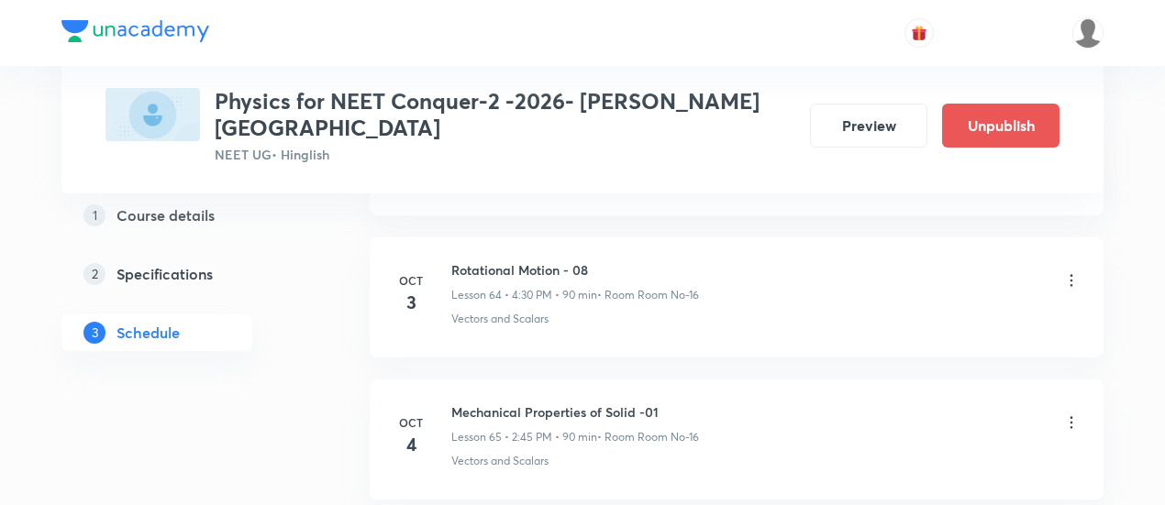
scroll to position [10166, 0]
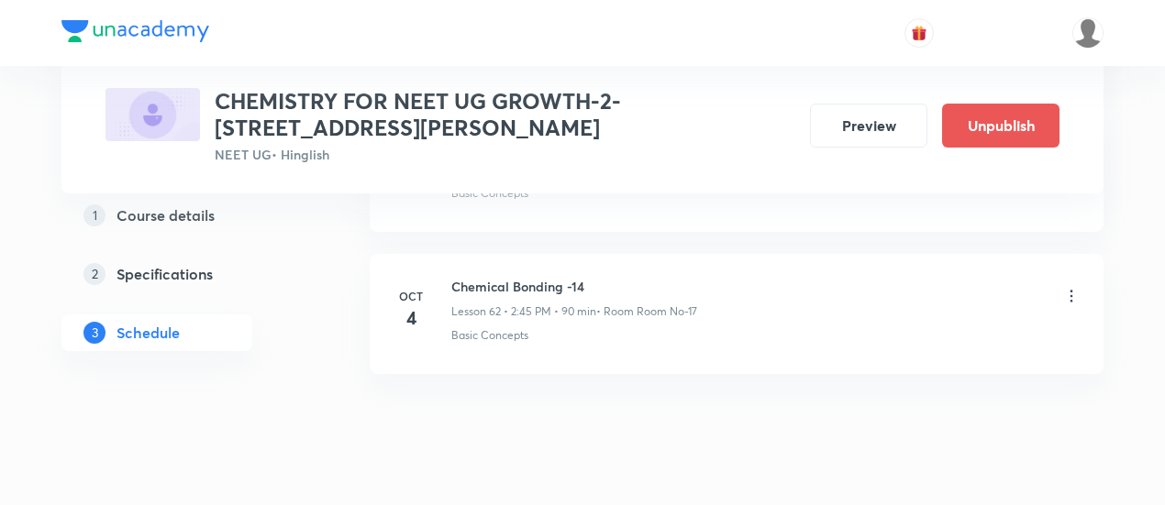
scroll to position [9761, 0]
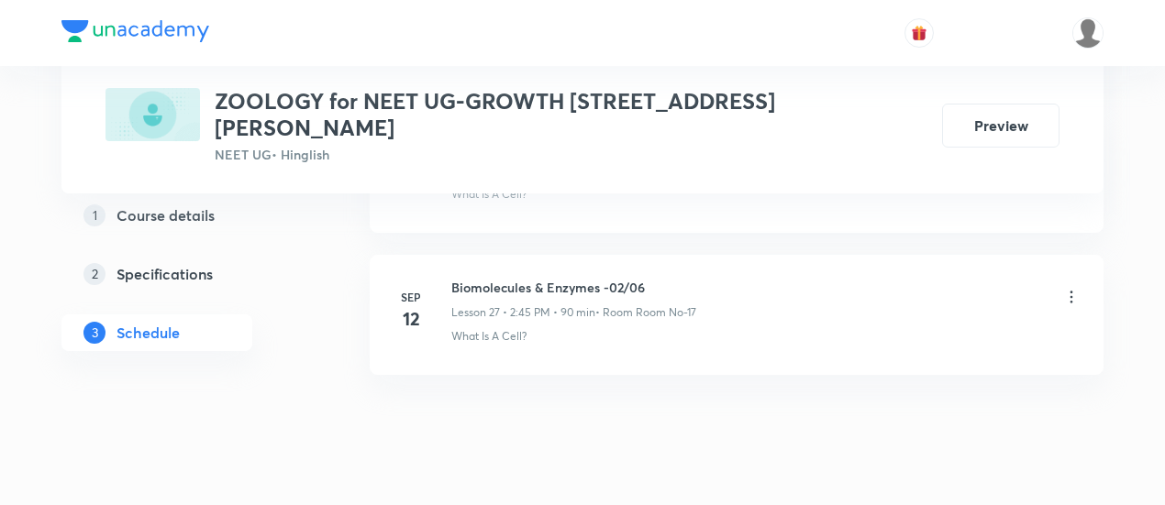
scroll to position [4784, 0]
